Goal: Check status: Check status

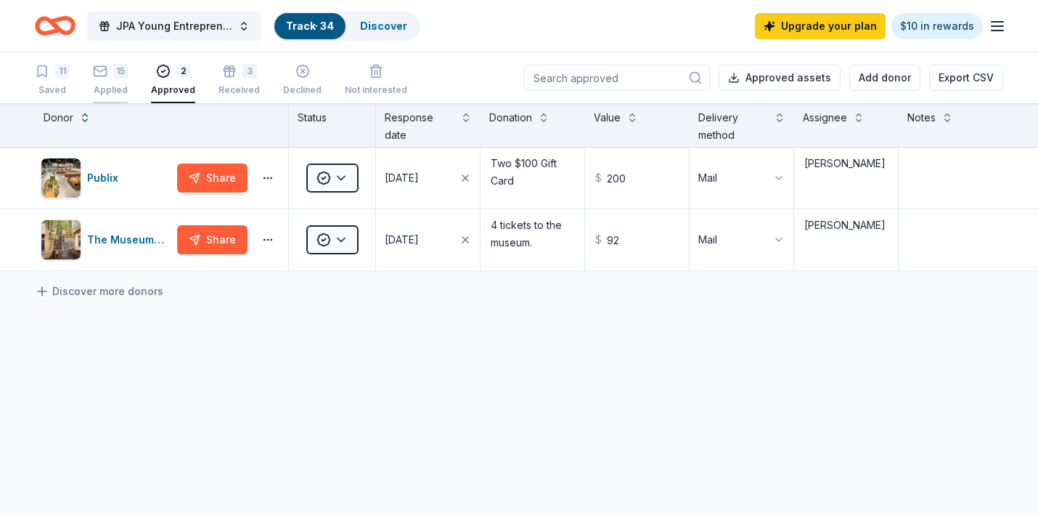
click at [108, 70] on div "15" at bounding box center [110, 71] width 35 height 15
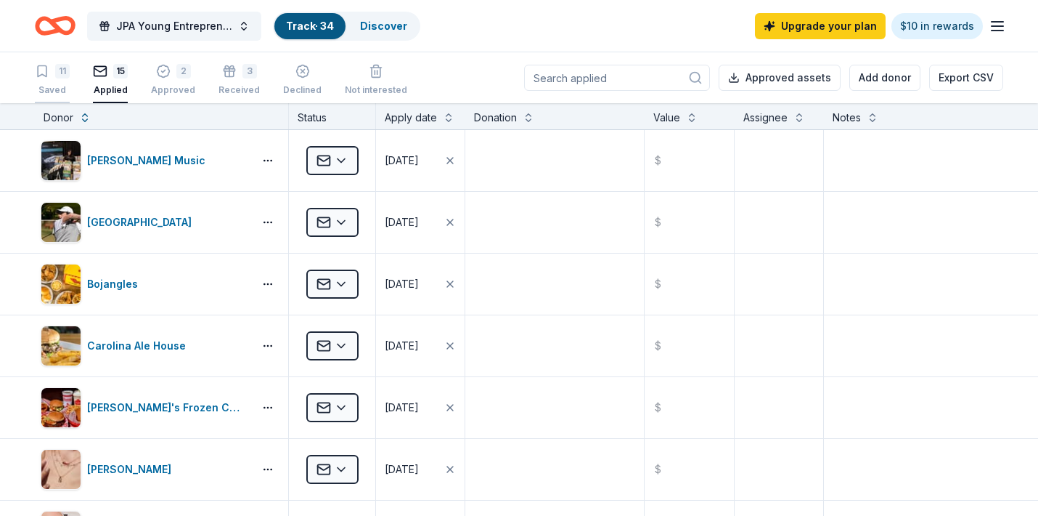
click at [59, 70] on div "11" at bounding box center [62, 71] width 15 height 15
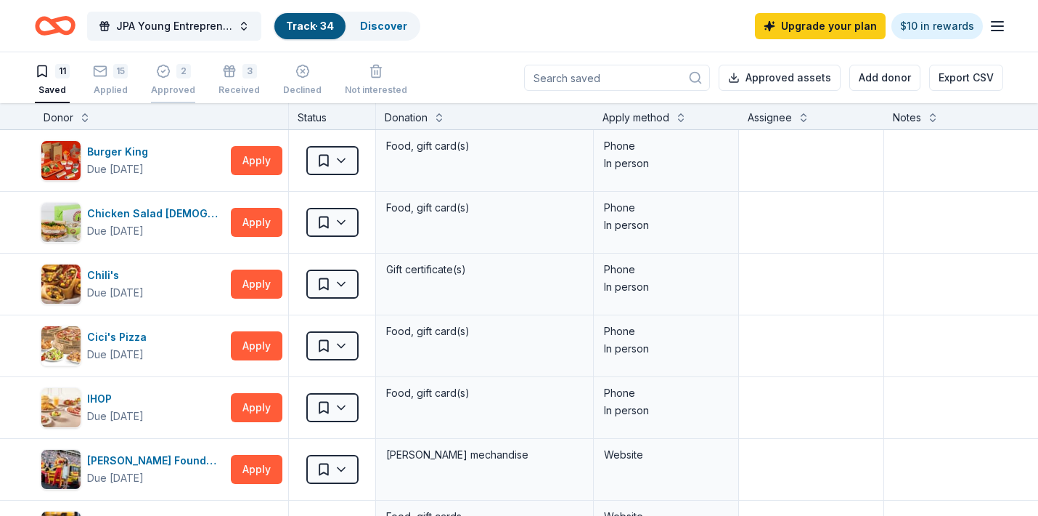
click at [168, 82] on div "2 Approved" at bounding box center [173, 80] width 44 height 32
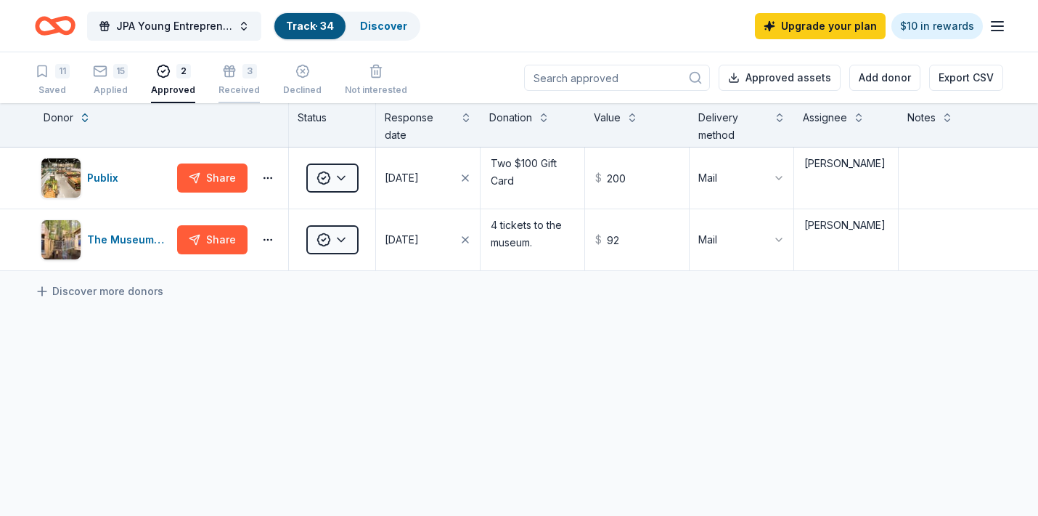
click at [233, 78] on div "3" at bounding box center [239, 71] width 41 height 15
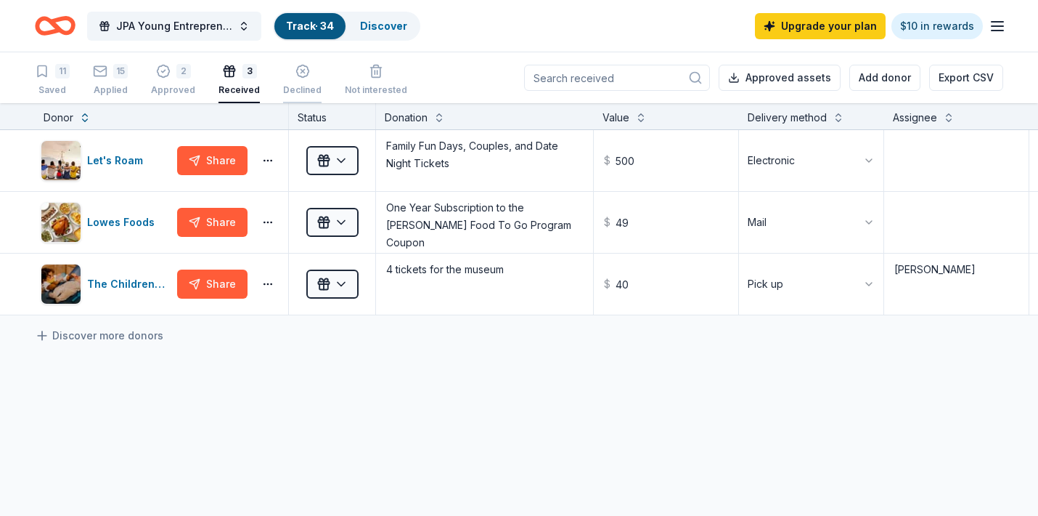
click at [297, 77] on icon "button" at bounding box center [302, 71] width 12 height 12
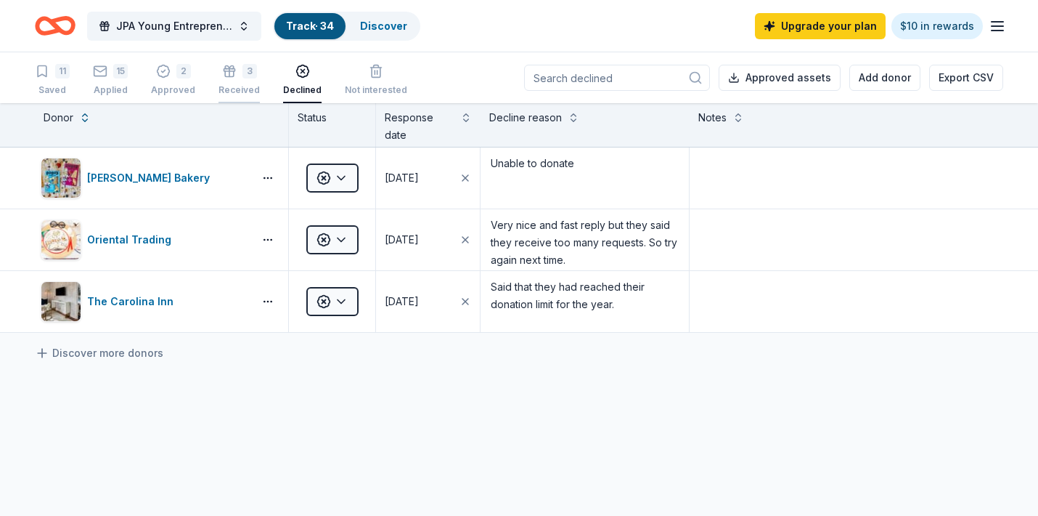
click at [222, 81] on div "3 Received" at bounding box center [239, 80] width 41 height 32
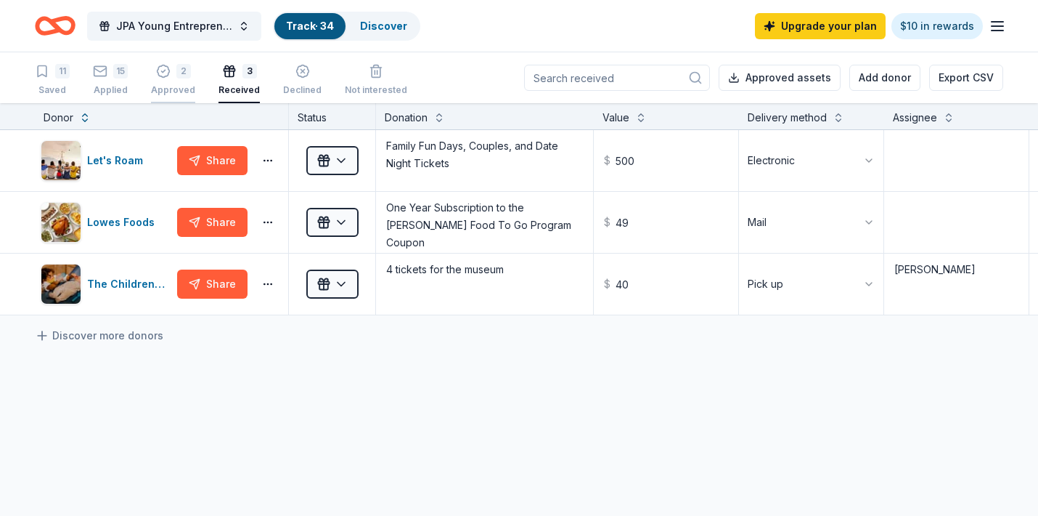
click at [171, 73] on div "2" at bounding box center [173, 71] width 44 height 15
